Goal: Share content: Share content

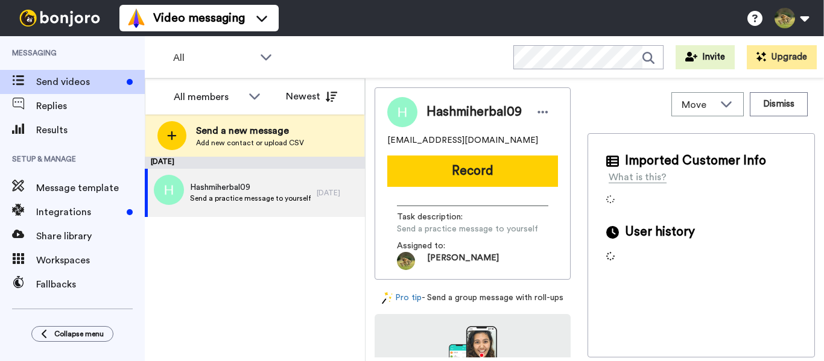
click at [71, 227] on div "Share library" at bounding box center [72, 236] width 145 height 24
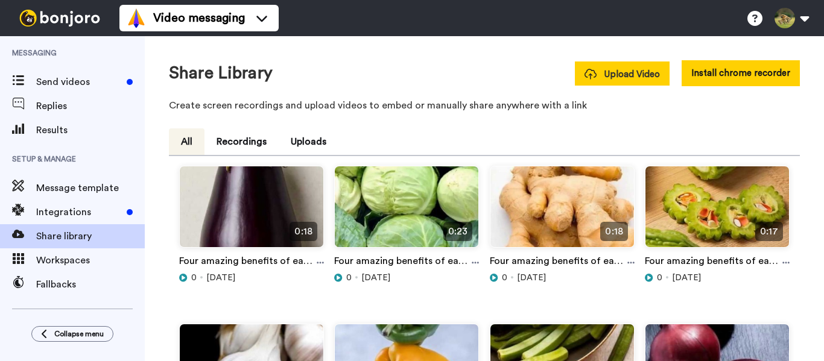
click at [613, 71] on span "Upload Video" at bounding box center [621, 74] width 75 height 13
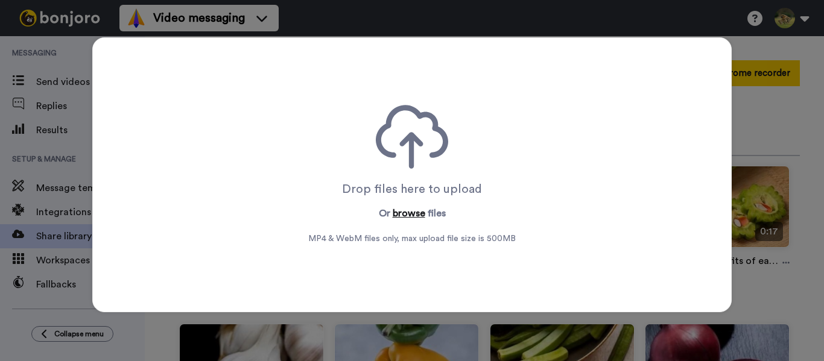
click at [399, 217] on button "browse" at bounding box center [409, 213] width 33 height 14
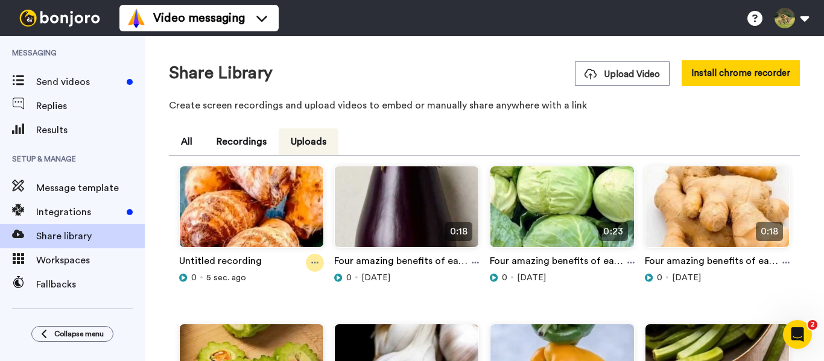
click at [314, 259] on icon at bounding box center [314, 263] width 7 height 8
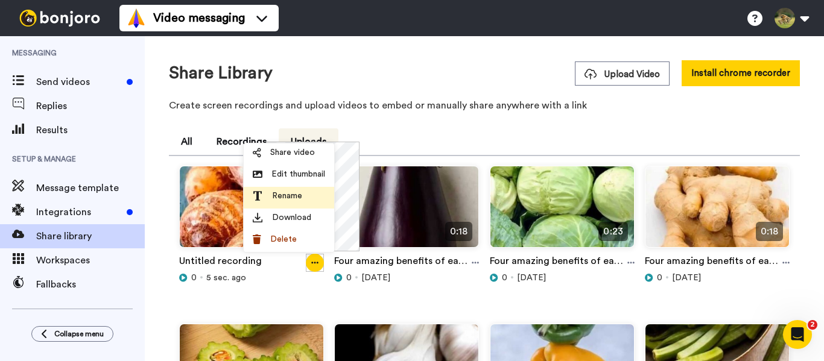
click at [294, 191] on span "Rename" at bounding box center [287, 196] width 30 height 12
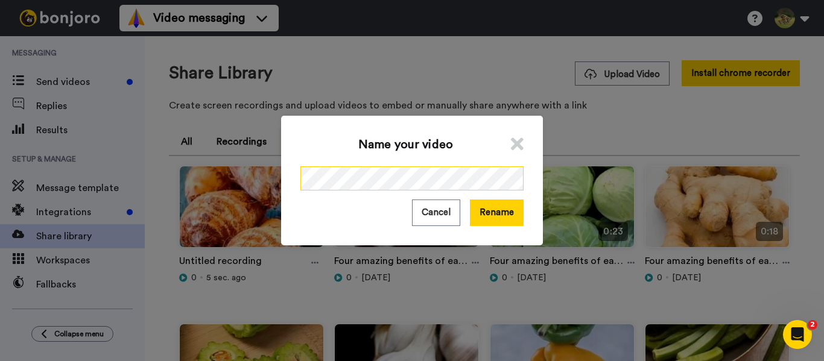
scroll to position [0, 166]
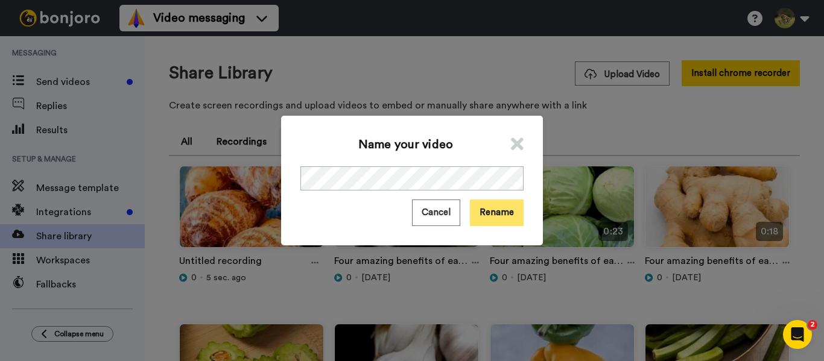
click at [496, 218] on button "Rename" at bounding box center [497, 213] width 54 height 26
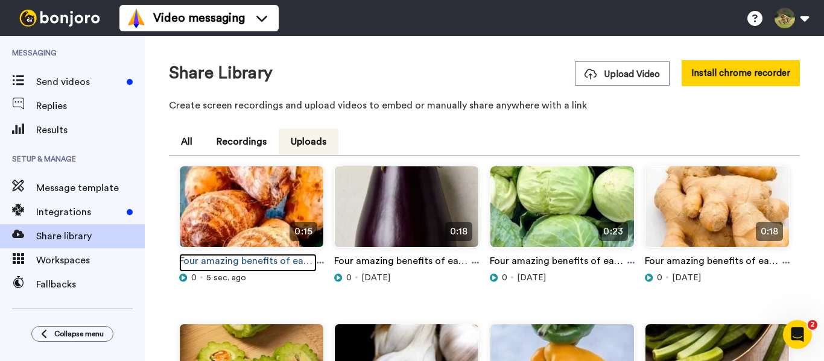
click at [310, 259] on link "Four amazing benefits of eating colocasia #colocasia #explore #facts #shorts #v…" at bounding box center [248, 263] width 138 height 18
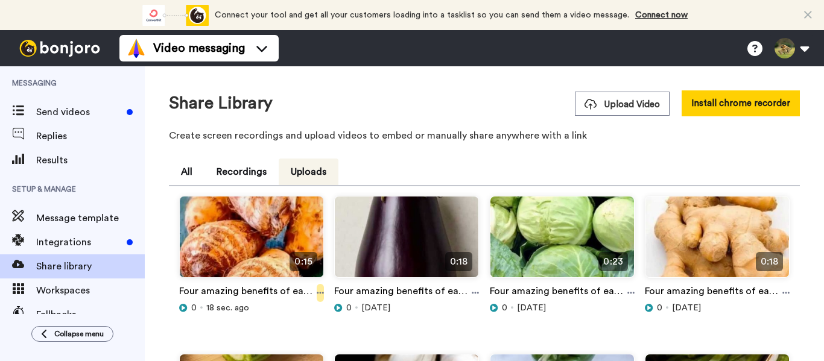
drag, startPoint x: 0, startPoint y: 0, endPoint x: 321, endPoint y: 293, distance: 434.2
click at [321, 293] on icon at bounding box center [320, 294] width 7 height 2
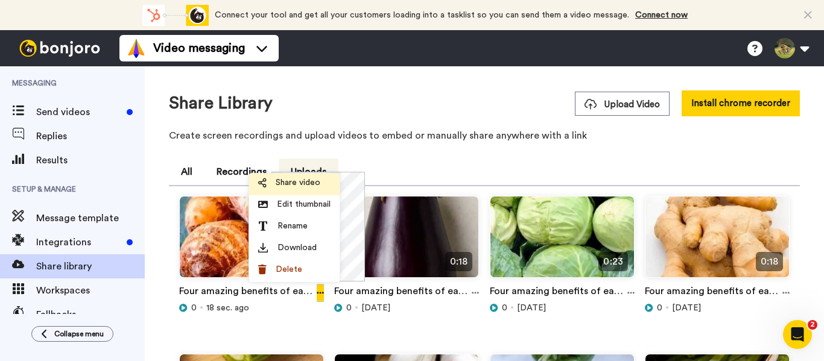
click at [293, 182] on span "Share video" at bounding box center [298, 183] width 45 height 12
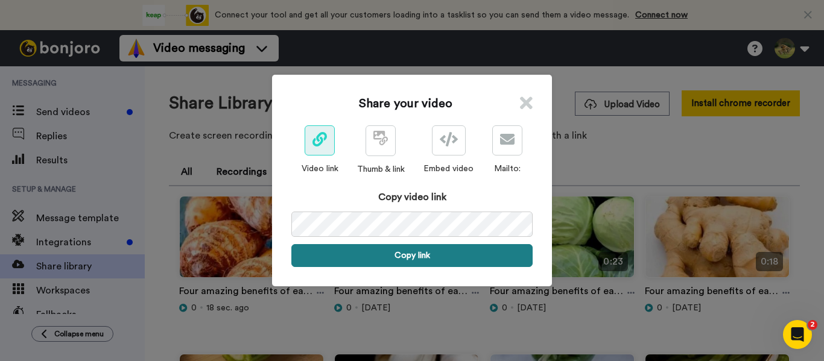
click at [384, 260] on button "Copy link" at bounding box center [411, 255] width 241 height 23
